Goal: Transaction & Acquisition: Book appointment/travel/reservation

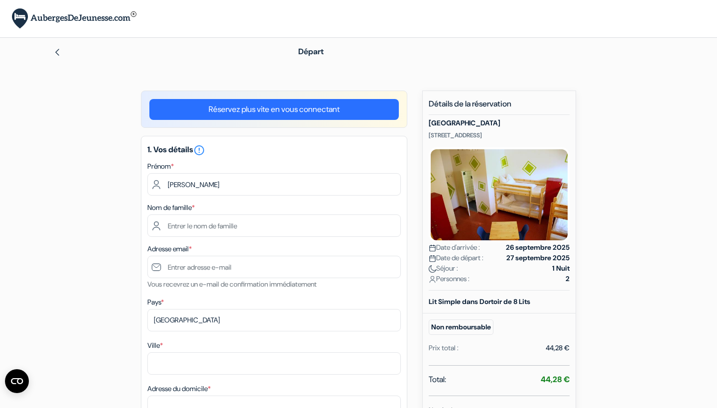
type input "[PERSON_NAME]"
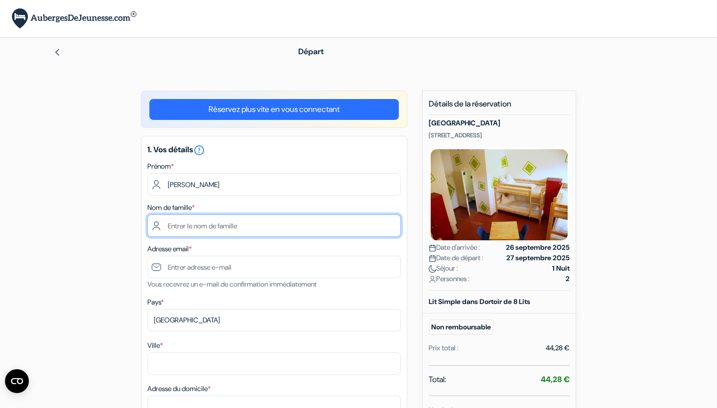
click at [227, 227] on input "text" at bounding box center [274, 226] width 254 height 22
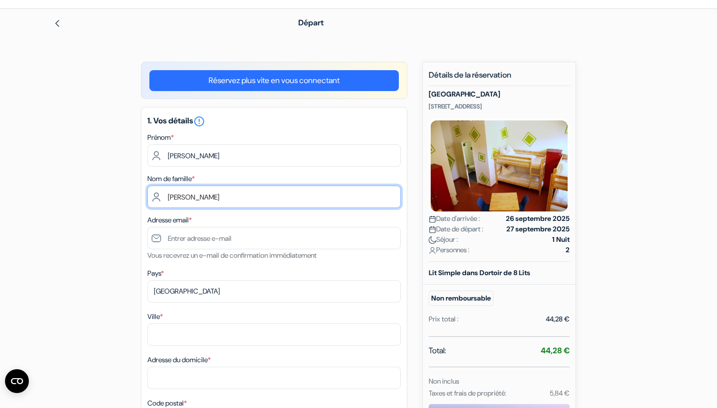
scroll to position [74, 0]
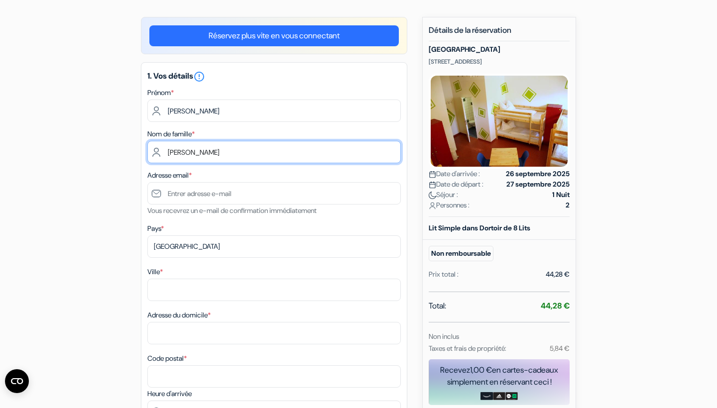
type input "[PERSON_NAME]"
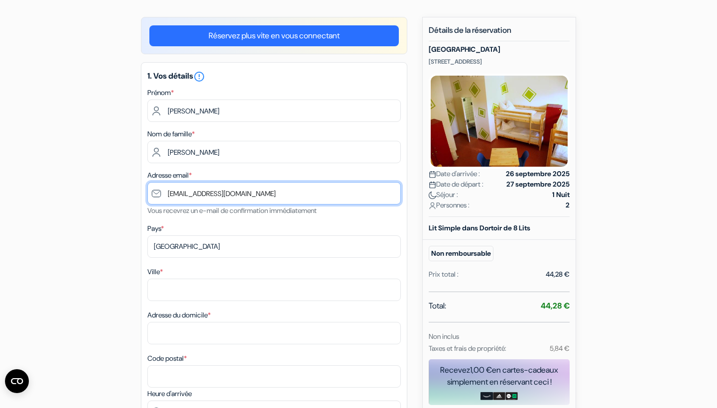
type input "[EMAIL_ADDRESS][DOMAIN_NAME]"
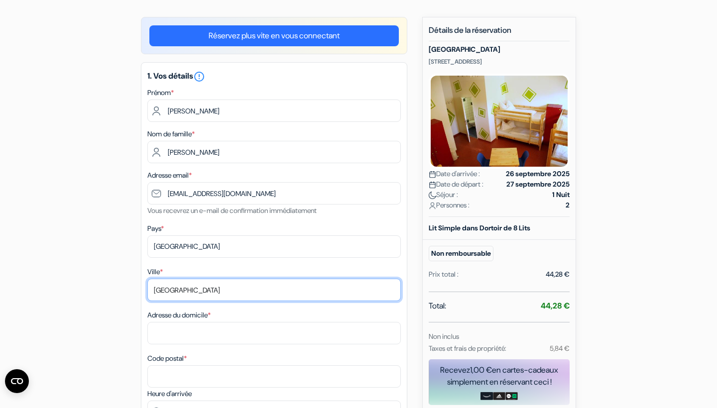
type input "[GEOGRAPHIC_DATA]"
click at [250, 303] on div "Ville * [GEOGRAPHIC_DATA] Adresse du domicile * Code postal *" at bounding box center [274, 327] width 254 height 122
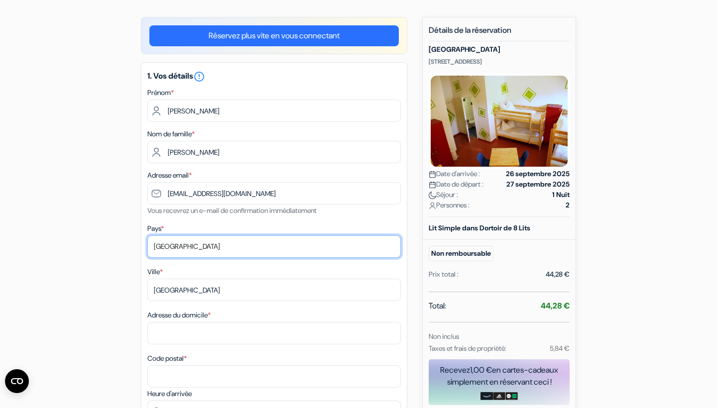
click at [217, 249] on select "Selectionner le pays Abkhazie [GEOGRAPHIC_DATA] [GEOGRAPHIC_DATA] [GEOGRAPHIC_D…" at bounding box center [274, 247] width 254 height 22
select select "fr"
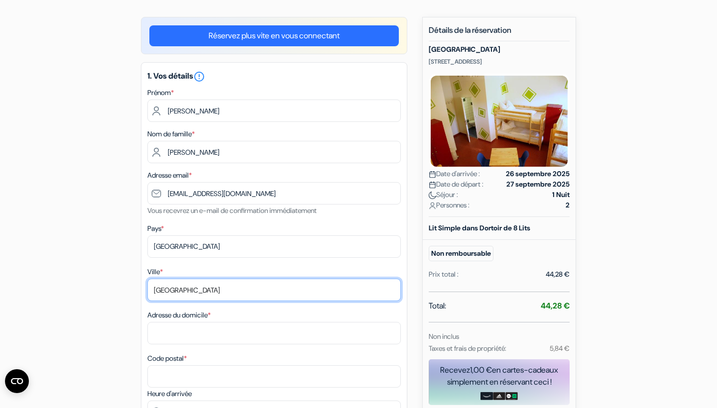
click at [191, 292] on input "[GEOGRAPHIC_DATA]" at bounding box center [274, 290] width 254 height 22
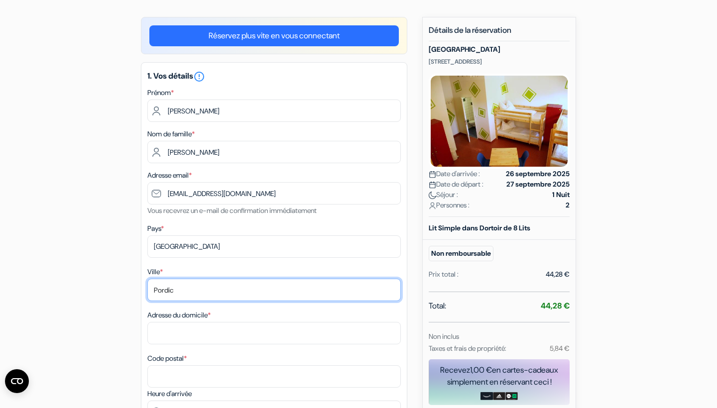
type input "Pordic"
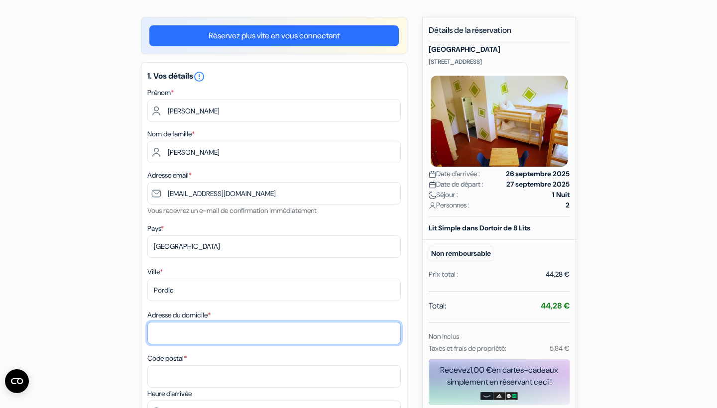
click at [180, 337] on input "Adresse du domicile *" at bounding box center [274, 333] width 254 height 22
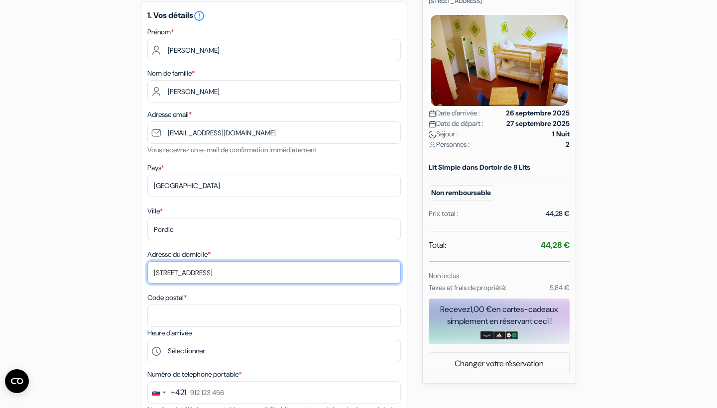
scroll to position [136, 0]
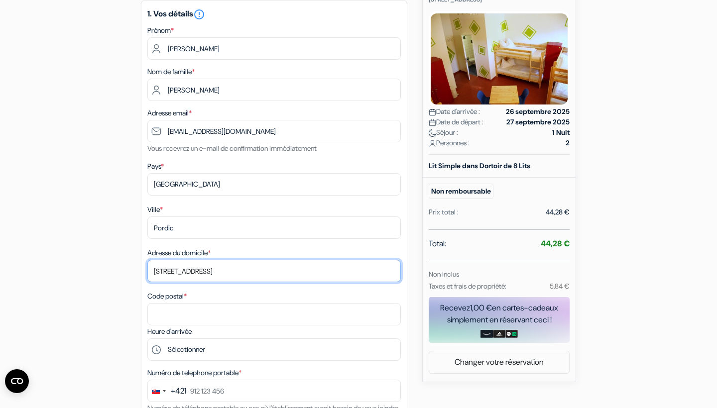
type input "[STREET_ADDRESS]"
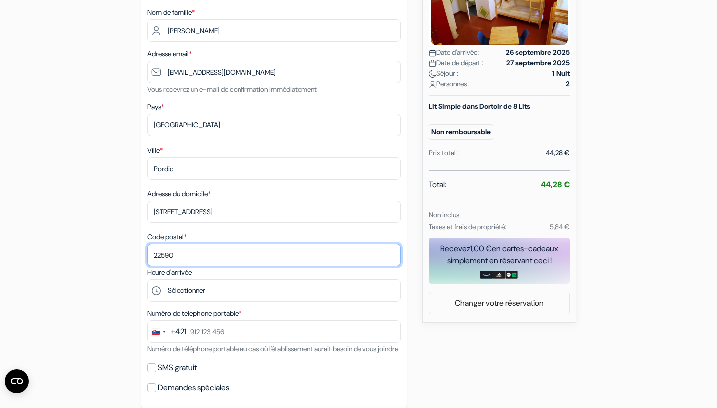
scroll to position [227, 0]
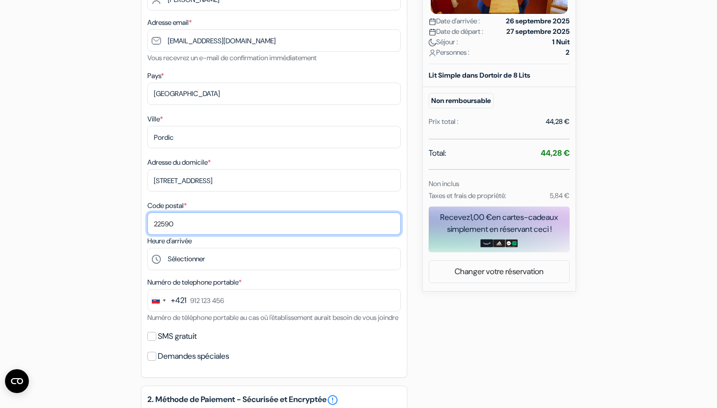
type input "22590"
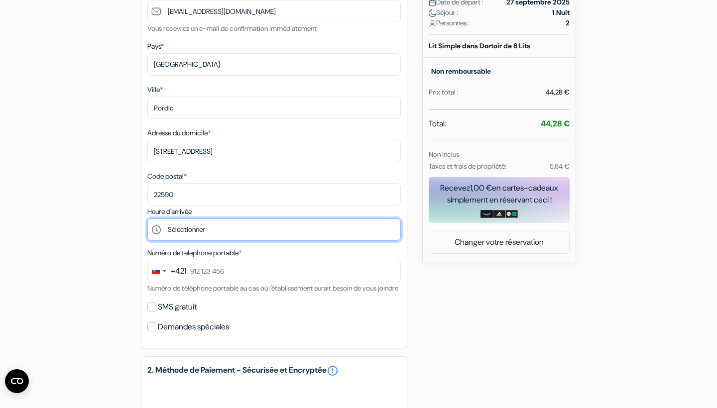
scroll to position [264, 0]
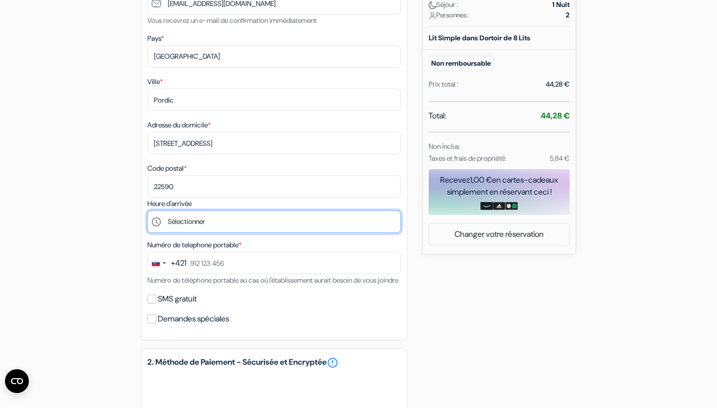
click at [201, 221] on select "Sélectionner 15:00 16:00 17:00 18:00 19:00 20:00 21:00 22:00" at bounding box center [274, 222] width 254 height 22
select select "15"
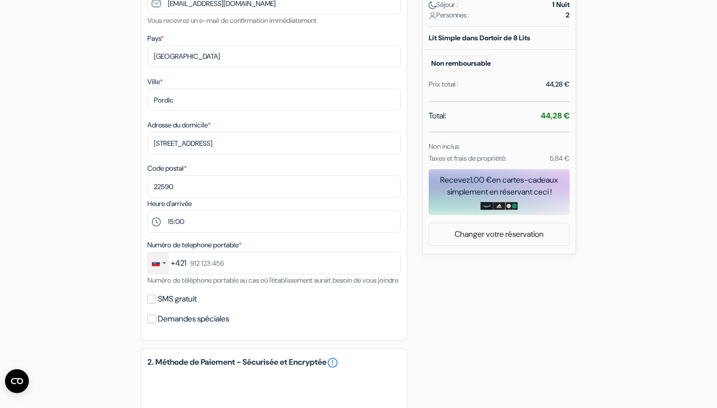
click at [162, 265] on div "Change country, selected Slovakia (+421)" at bounding box center [158, 263] width 21 height 21
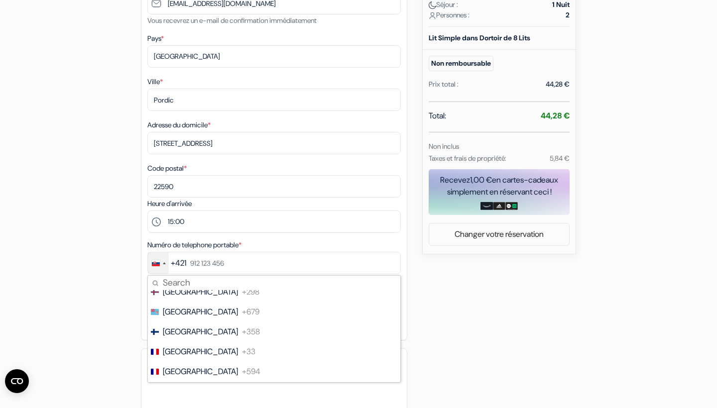
scroll to position [1465, 0]
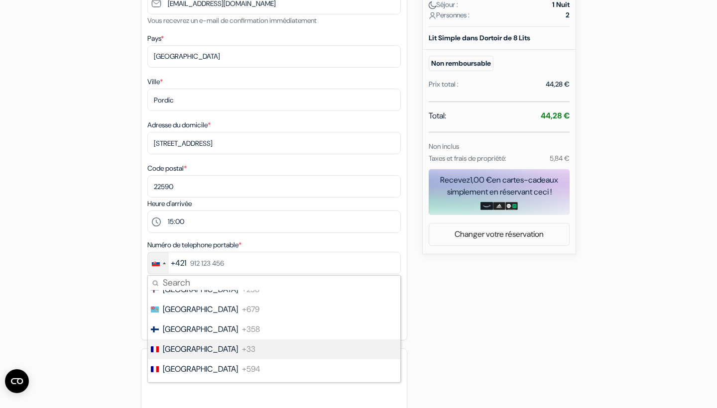
click at [181, 354] on span "[GEOGRAPHIC_DATA]" at bounding box center [200, 350] width 75 height 12
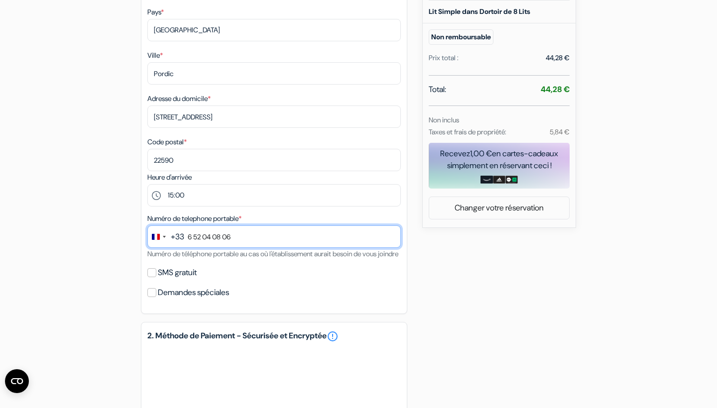
scroll to position [295, 0]
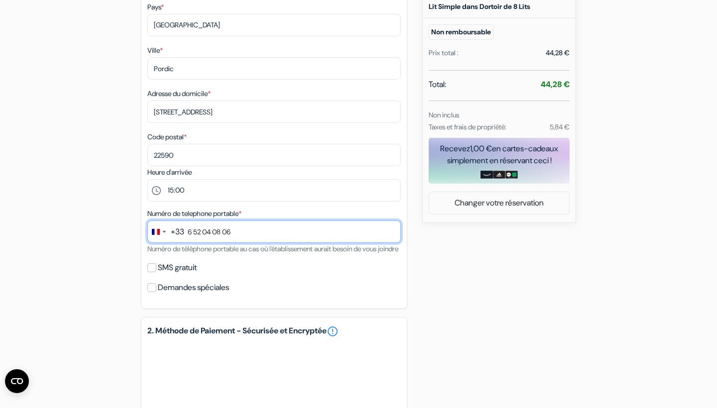
type input "6 52 04 08 06"
click at [154, 272] on input "SMS gratuit" at bounding box center [151, 268] width 9 height 9
checkbox input "true"
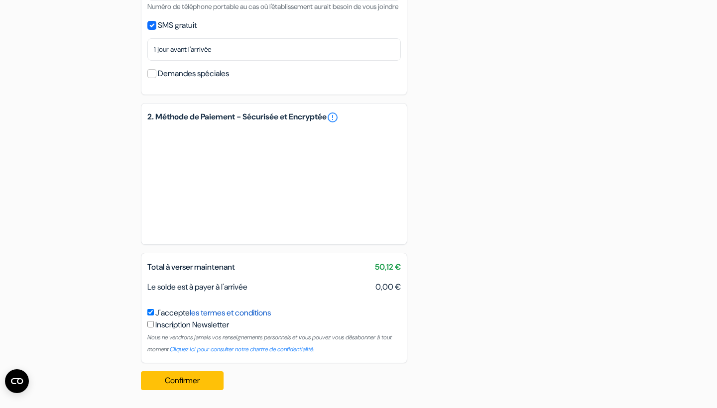
scroll to position [550, 0]
click at [198, 383] on button "Confirmer Loading..." at bounding box center [182, 381] width 83 height 19
